Goal: Information Seeking & Learning: Learn about a topic

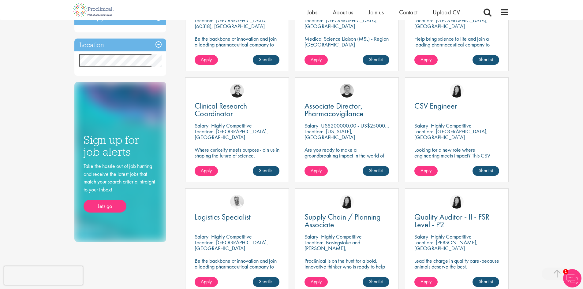
scroll to position [337, 0]
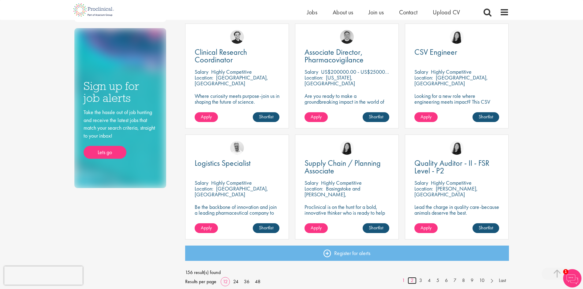
click at [414, 280] on link "2" at bounding box center [412, 280] width 9 height 7
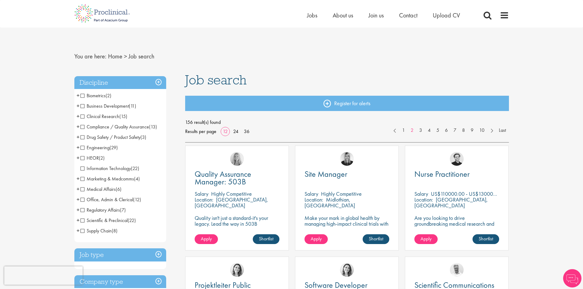
scroll to position [24210, 0]
click at [83, 147] on span "Engineering" at bounding box center [95, 148] width 29 height 6
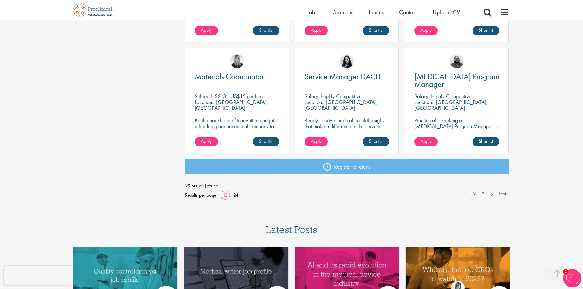
scroll to position [429, 0]
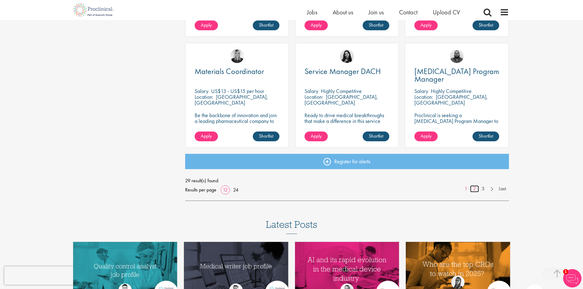
click at [475, 190] on link "2" at bounding box center [474, 189] width 9 height 7
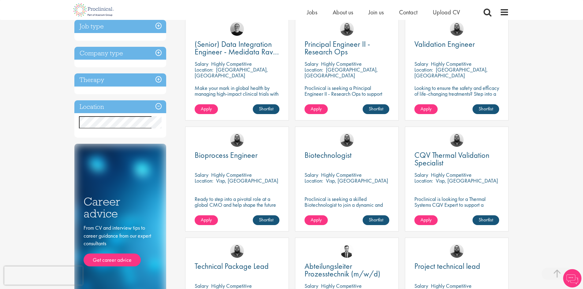
scroll to position [24210, 0]
